Goal: Information Seeking & Learning: Check status

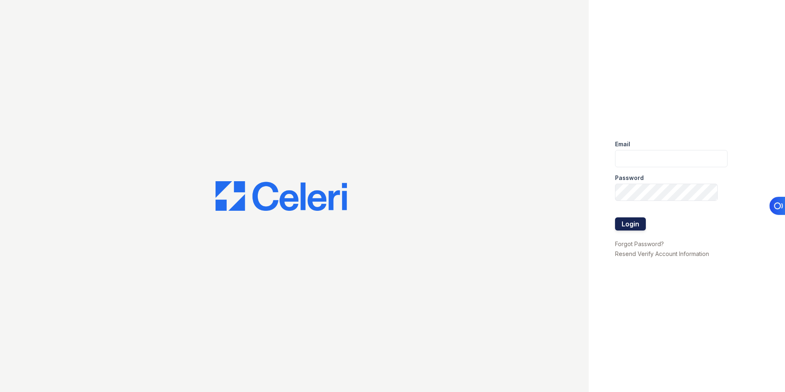
type input "lchotiner@lantowerliving.com"
click at [630, 224] on button "Login" at bounding box center [630, 223] width 31 height 13
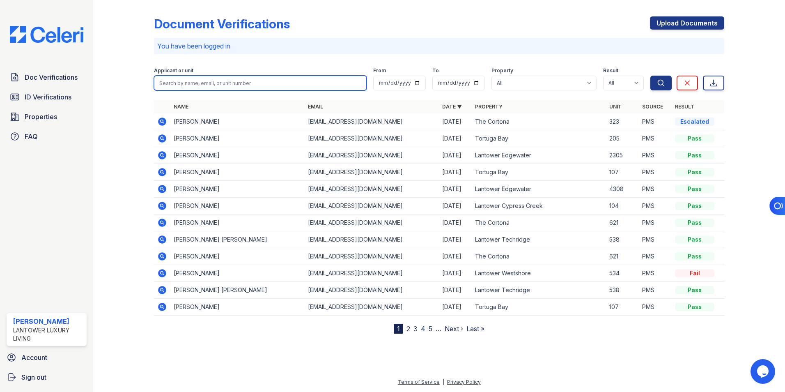
click at [178, 80] on input "search" at bounding box center [260, 83] width 213 height 15
type input "green"
click at [651, 76] on button "Search" at bounding box center [661, 83] width 21 height 15
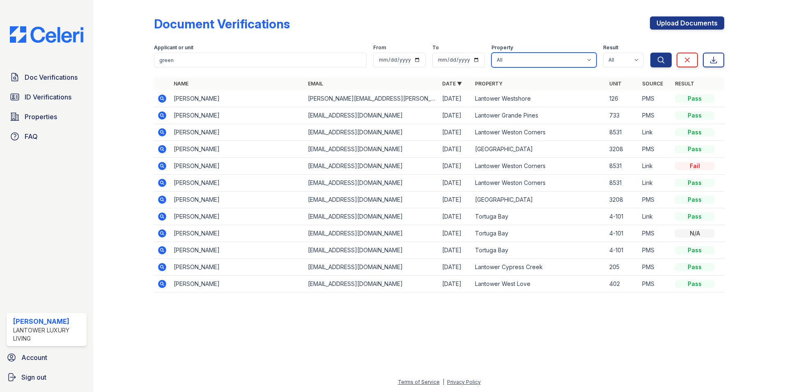
click at [544, 58] on select "All Lantower [PERSON_NAME] [GEOGRAPHIC_DATA] [GEOGRAPHIC_DATA][PERSON_NAME] [GE…" at bounding box center [544, 60] width 105 height 15
select select "4618"
click at [492, 53] on select "All Lantower [PERSON_NAME] [GEOGRAPHIC_DATA] [GEOGRAPHIC_DATA][PERSON_NAME] [GE…" at bounding box center [544, 60] width 105 height 15
click at [658, 60] on icon "submit" at bounding box center [661, 60] width 8 height 8
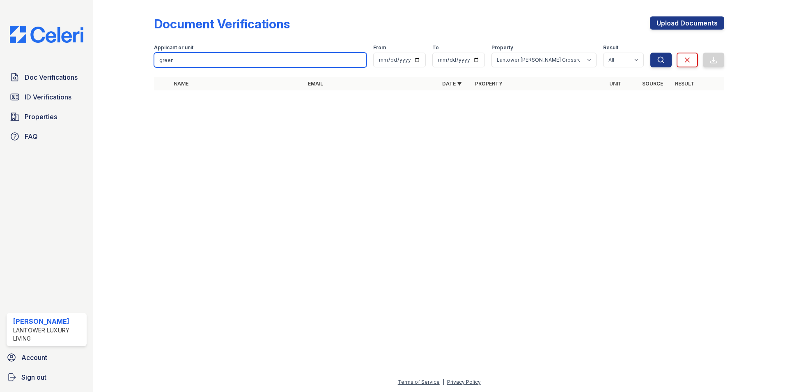
drag, startPoint x: 205, startPoint y: 62, endPoint x: 101, endPoint y: 58, distance: 104.0
click at [101, 58] on div "Document Verifications Upload Documents Filter Applicant or unit green From To …" at bounding box center [439, 196] width 692 height 392
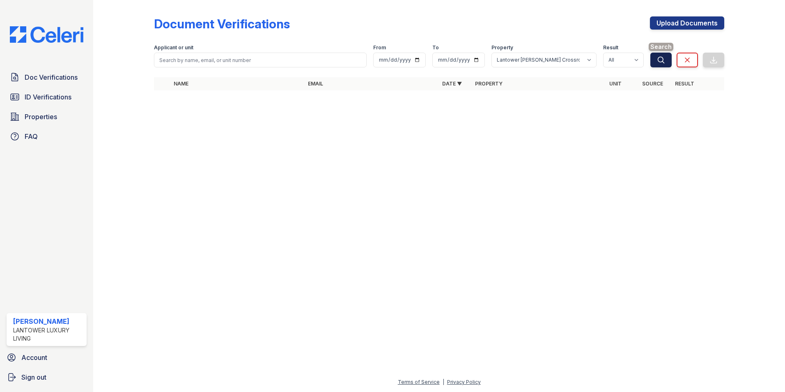
click at [658, 62] on icon "submit" at bounding box center [661, 60] width 8 height 8
